Goal: Information Seeking & Learning: Learn about a topic

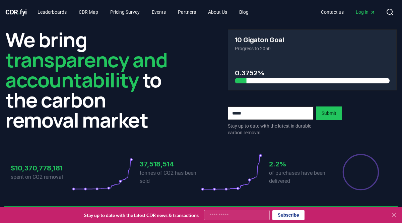
click at [394, 215] on icon at bounding box center [394, 215] width 4 height 4
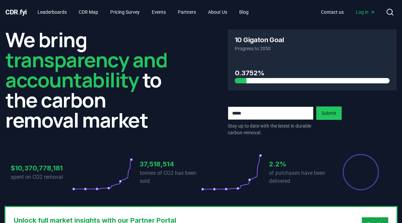
click at [245, 113] on input "email" at bounding box center [271, 113] width 86 height 13
type input "**********"
click at [325, 113] on button "Submit" at bounding box center [328, 113] width 25 height 13
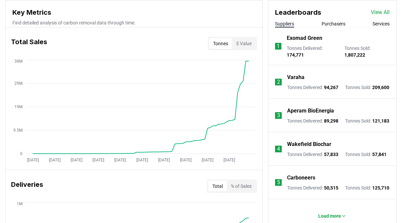
scroll to position [232, 0]
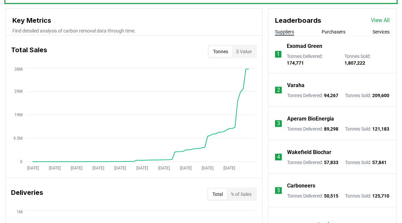
click at [332, 32] on button "Purchasers" at bounding box center [334, 31] width 24 height 7
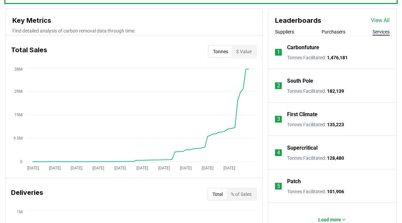
click at [386, 34] on button "Services" at bounding box center [381, 31] width 17 height 7
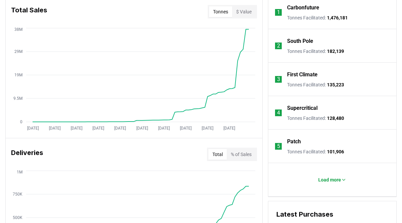
scroll to position [273, 0]
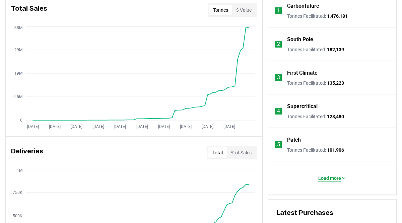
click at [334, 181] on p "Load more" at bounding box center [329, 178] width 23 height 7
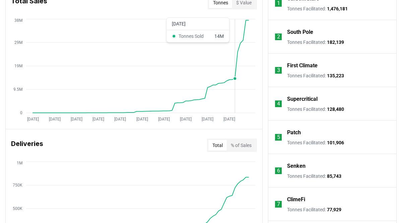
scroll to position [206, 0]
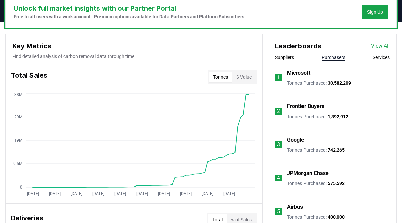
click at [336, 60] on button "Purchasers" at bounding box center [334, 57] width 24 height 7
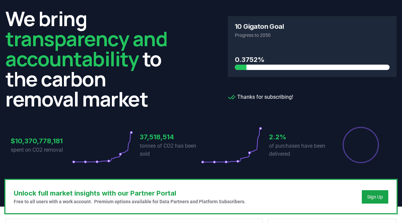
scroll to position [0, 0]
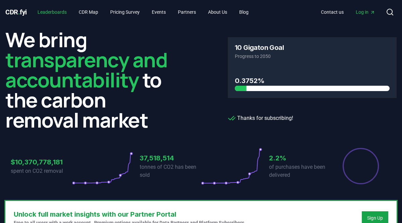
click at [63, 14] on link "Leaderboards" at bounding box center [52, 12] width 40 height 12
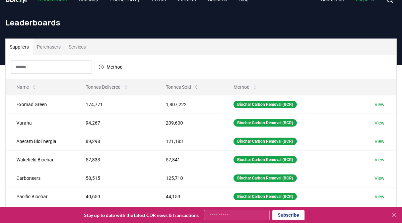
scroll to position [4, 0]
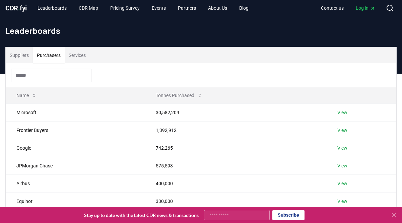
click at [59, 56] on button "Purchasers" at bounding box center [49, 55] width 32 height 16
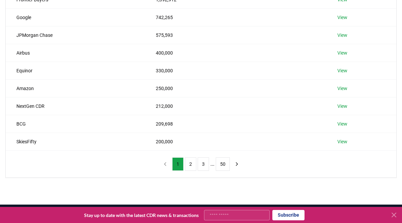
scroll to position [143, 0]
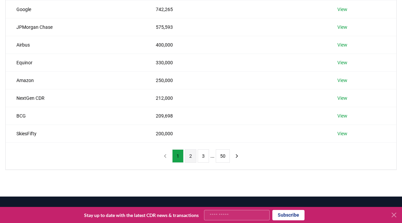
click at [194, 156] on button "2" at bounding box center [190, 155] width 11 height 13
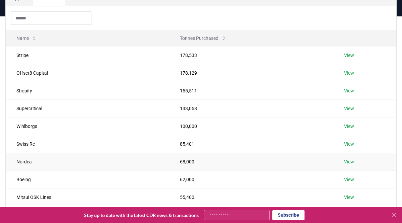
scroll to position [57, 0]
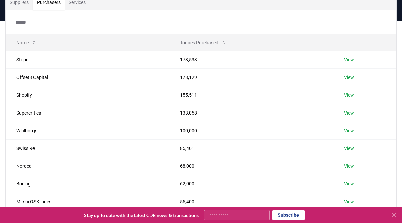
click at [58, 23] on input at bounding box center [51, 22] width 80 height 13
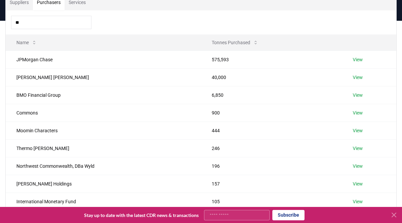
type input "*"
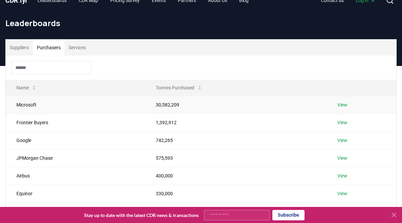
scroll to position [0, 0]
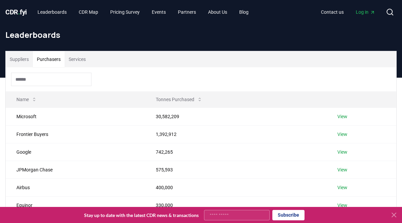
click at [25, 10] on span "CDR . fyi" at bounding box center [15, 12] width 21 height 8
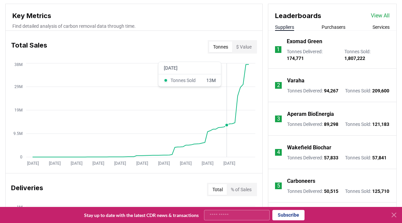
scroll to position [248, 0]
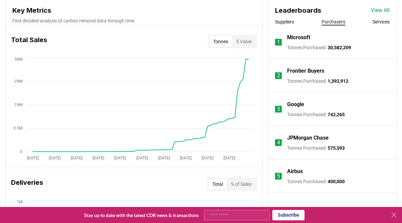
click at [331, 23] on button "Purchasers" at bounding box center [334, 21] width 24 height 7
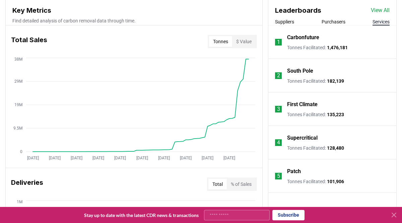
click at [385, 23] on button "Services" at bounding box center [381, 21] width 17 height 7
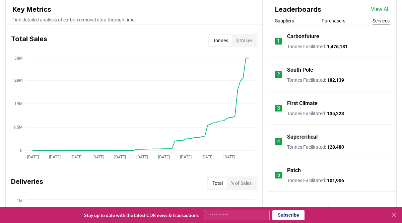
scroll to position [248, 0]
